Goal: Information Seeking & Learning: Learn about a topic

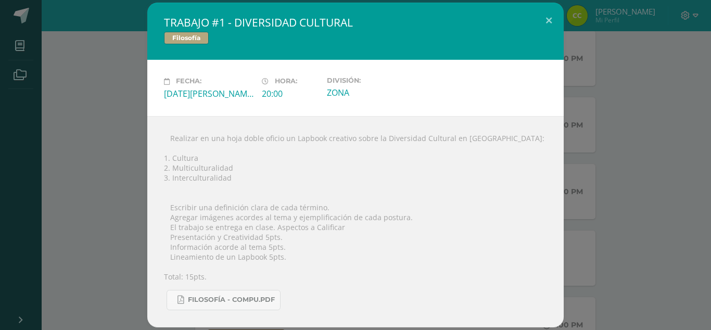
scroll to position [308, 0]
drag, startPoint x: 231, startPoint y: 187, endPoint x: 172, endPoint y: 163, distance: 63.1
click at [172, 163] on div " Realizar en una hoja doble oficio un Lapbook creativo sobre la Diversidad Cul…" at bounding box center [355, 221] width 417 height 211
click at [157, 166] on div " Realizar en una hoja doble oficio un Lapbook creativo sobre la Diversidad Cul…" at bounding box center [355, 221] width 417 height 211
drag, startPoint x: 232, startPoint y: 188, endPoint x: 162, endPoint y: 169, distance: 72.6
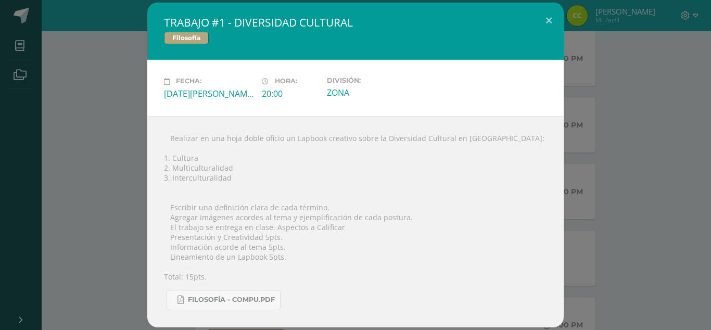
click at [162, 169] on div " Realizar en una hoja doble oficio un Lapbook creativo sobre la Diversidad Cul…" at bounding box center [355, 221] width 417 height 211
copy div "1. Cultura 2. Multiculturalidad 3. Interculturalidad"
click at [90, 99] on div "TRABAJO #1 - DIVERSIDAD CULTURAL Filosofía Fecha: [DATE][PERSON_NAME] Hora: 20:…" at bounding box center [355, 165] width 703 height 324
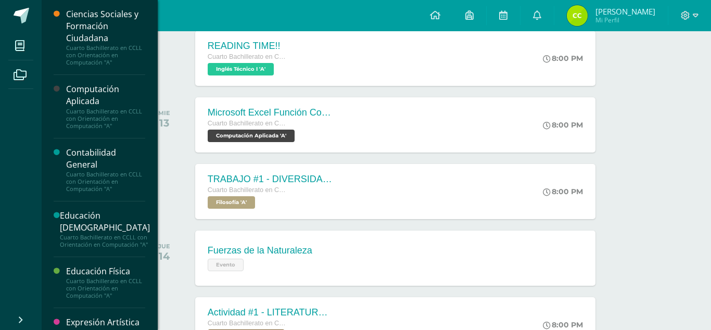
click at [96, 155] on div "Contabilidad General" at bounding box center [105, 159] width 79 height 24
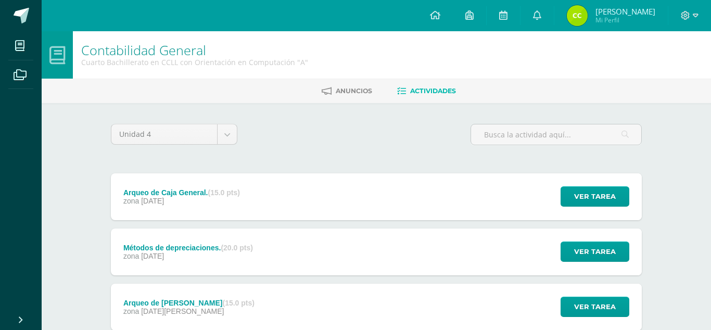
scroll to position [30, 0]
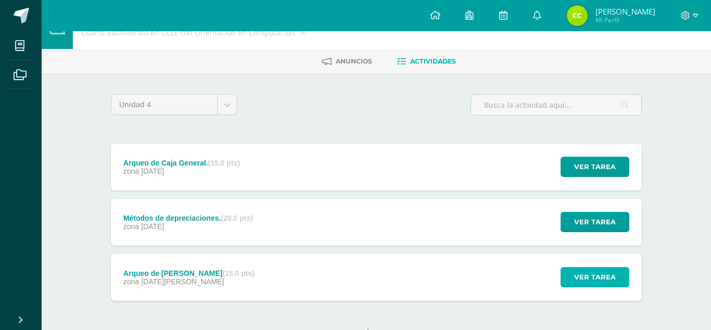
click at [575, 267] on button "Ver tarea" at bounding box center [595, 277] width 69 height 20
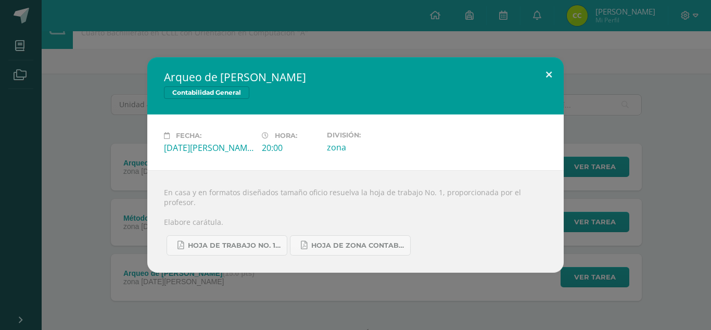
click at [546, 83] on button at bounding box center [549, 74] width 30 height 35
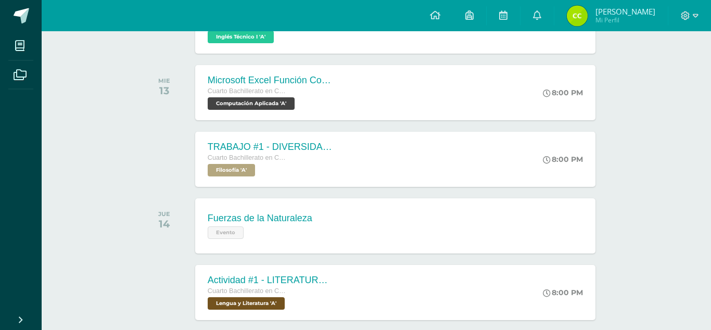
scroll to position [383, 0]
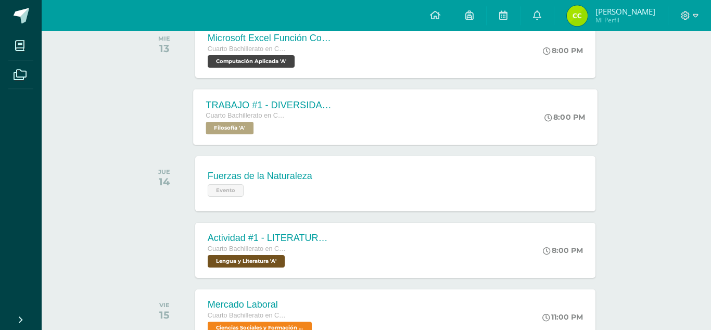
click at [403, 122] on div "TRABAJO #1 - DIVERSIDAD CULTURAL Cuarto Bachillerato en CCLL con Orientación en…" at bounding box center [395, 117] width 405 height 56
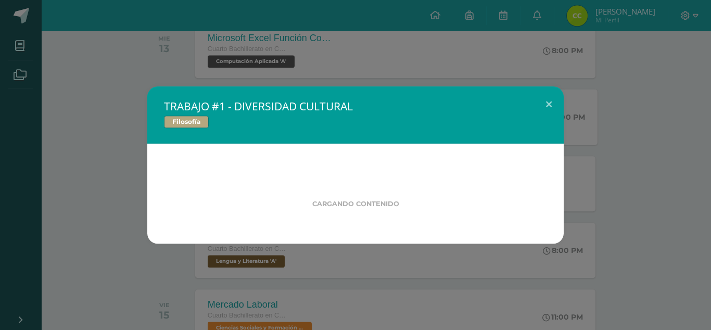
scroll to position [382, 0]
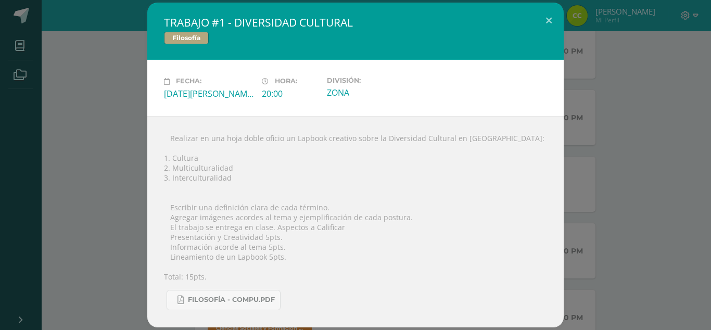
click at [114, 216] on div "TRABAJO #1 - DIVERSIDAD CULTURAL Filosofía Fecha: [DATE][PERSON_NAME] Hora: 20:…" at bounding box center [355, 165] width 703 height 324
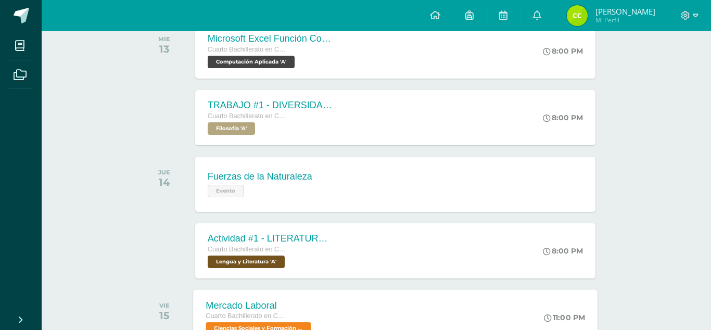
click at [275, 320] on div "Cuarto Bachillerato en CCLL con Orientación en Computación" at bounding box center [260, 316] width 108 height 11
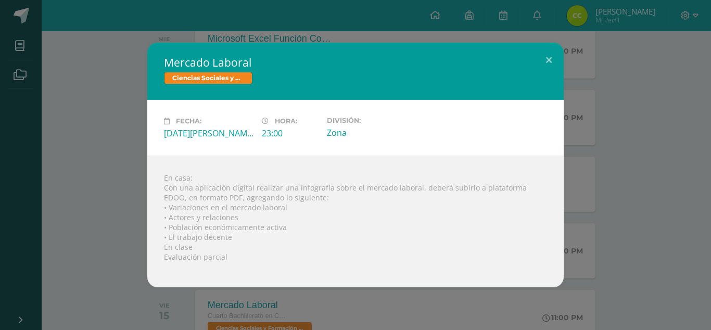
click at [123, 182] on div "Mercado Laboral Ciencias Sociales y Formación Ciudadana Fecha: Viernes 15 de Ag…" at bounding box center [355, 165] width 703 height 245
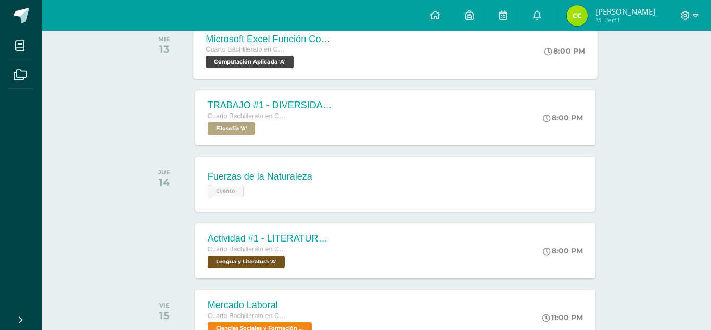
click at [258, 52] on span "Cuarto Bachillerato en CCLL con Orientación en Computación" at bounding box center [245, 49] width 79 height 7
